Goal: Find specific page/section: Find specific page/section

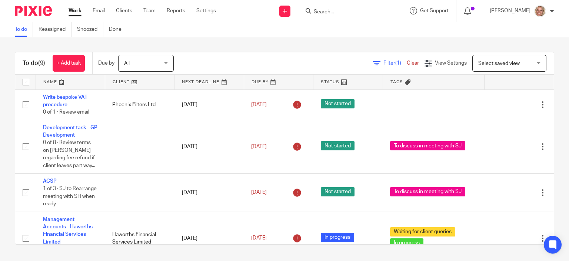
click at [337, 12] on input "Search" at bounding box center [346, 12] width 67 height 7
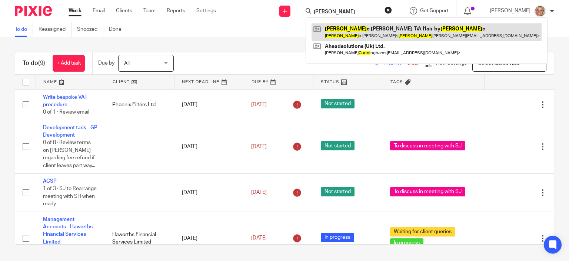
type input "[PERSON_NAME]"
click at [377, 32] on link at bounding box center [427, 31] width 230 height 17
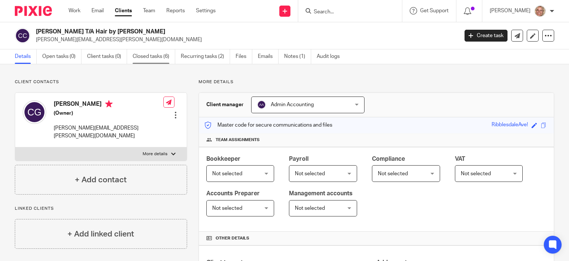
click at [145, 55] on link "Closed tasks (6)" at bounding box center [154, 56] width 43 height 14
